Goal: Check status: Check status

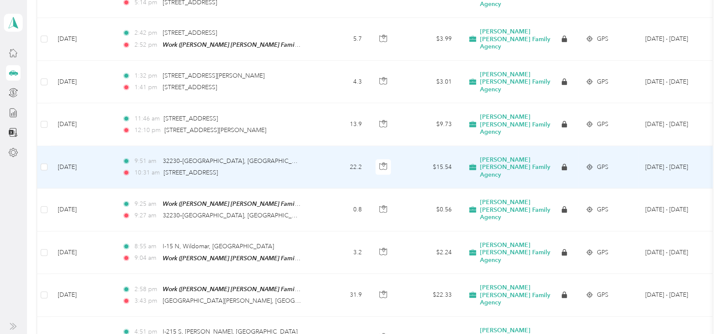
scroll to position [1885, 0]
